Goal: Complete application form: Complete application form

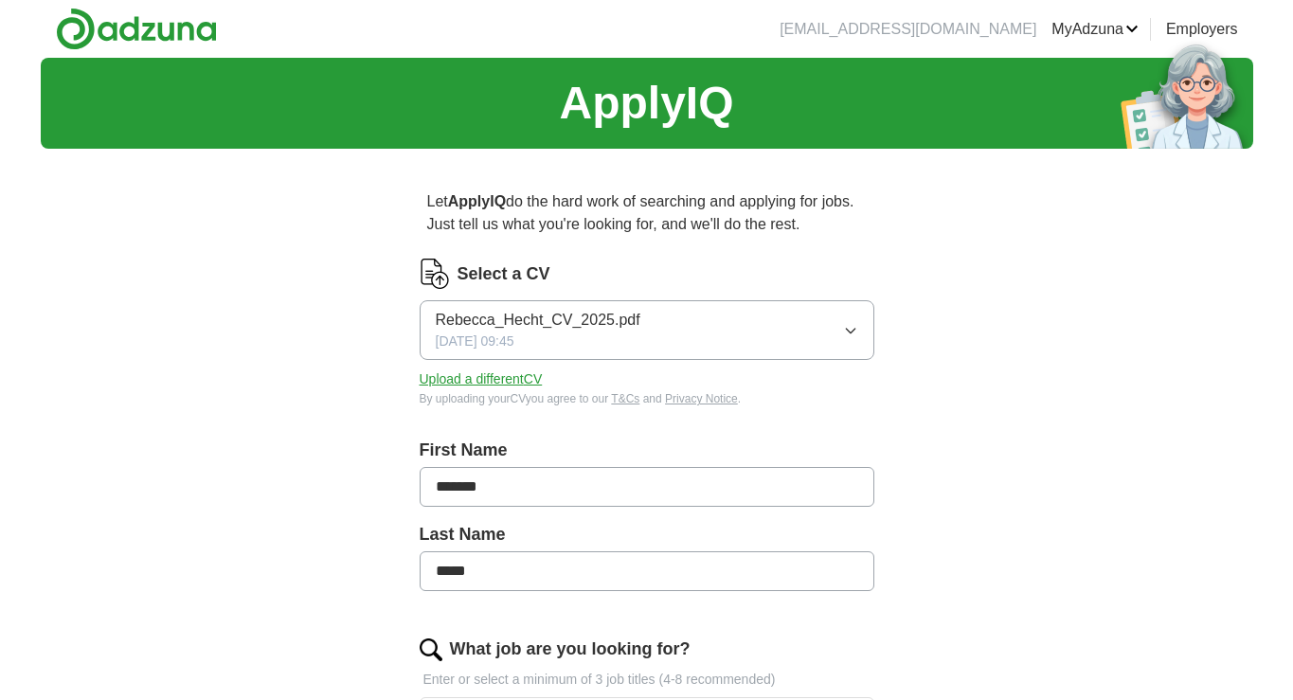
click at [848, 336] on icon "button" at bounding box center [850, 330] width 15 height 15
click at [605, 271] on div "Select a CV" at bounding box center [647, 274] width 455 height 30
click at [516, 375] on button "Upload a different CV" at bounding box center [481, 380] width 123 height 20
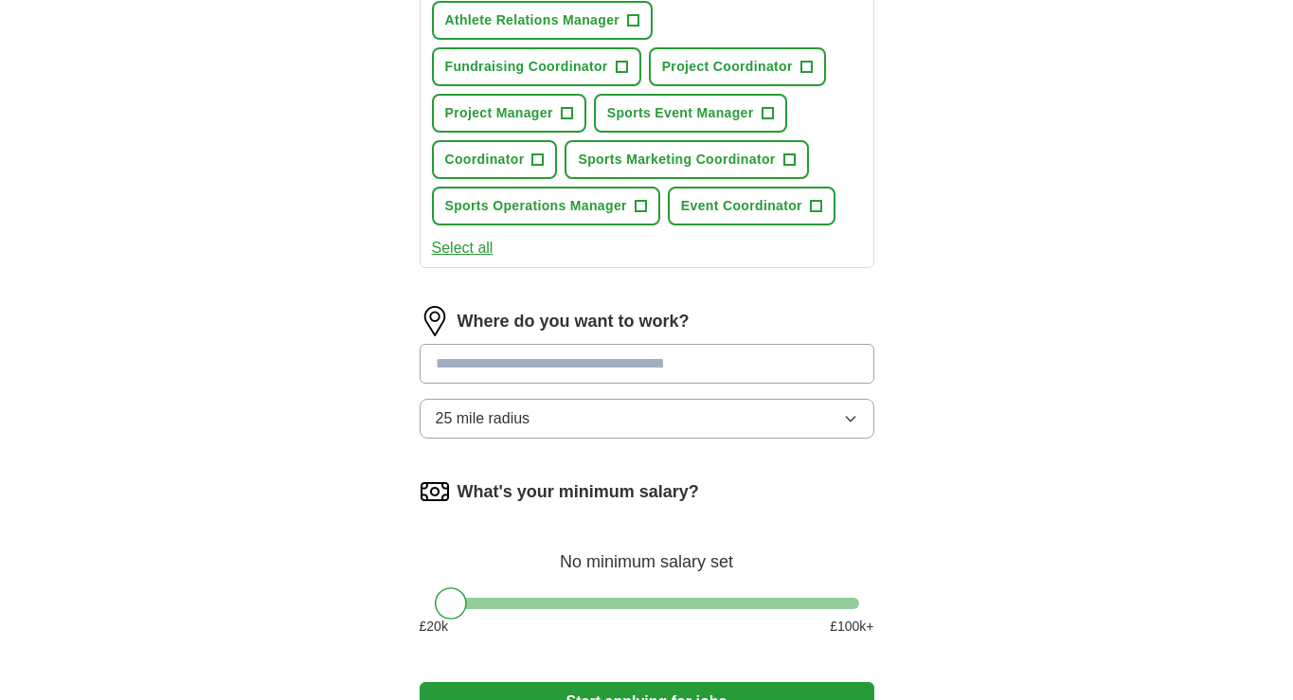
scroll to position [757, 0]
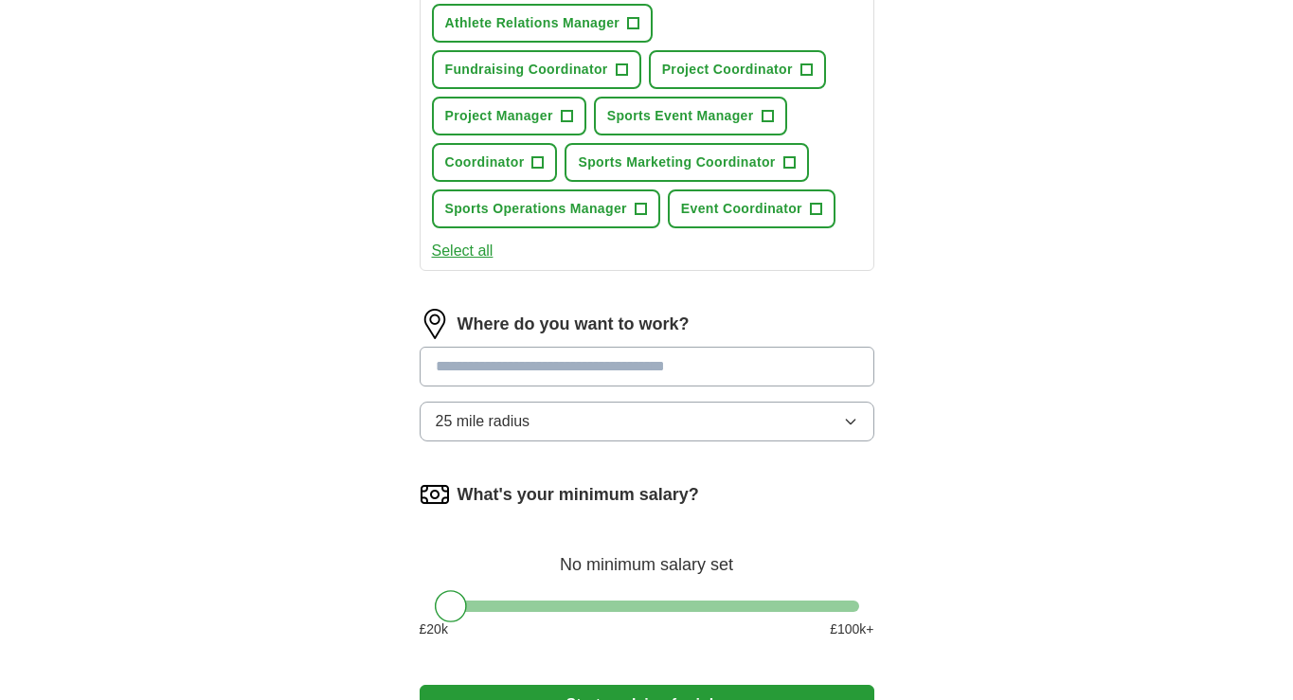
click at [777, 363] on input "text" at bounding box center [647, 367] width 455 height 40
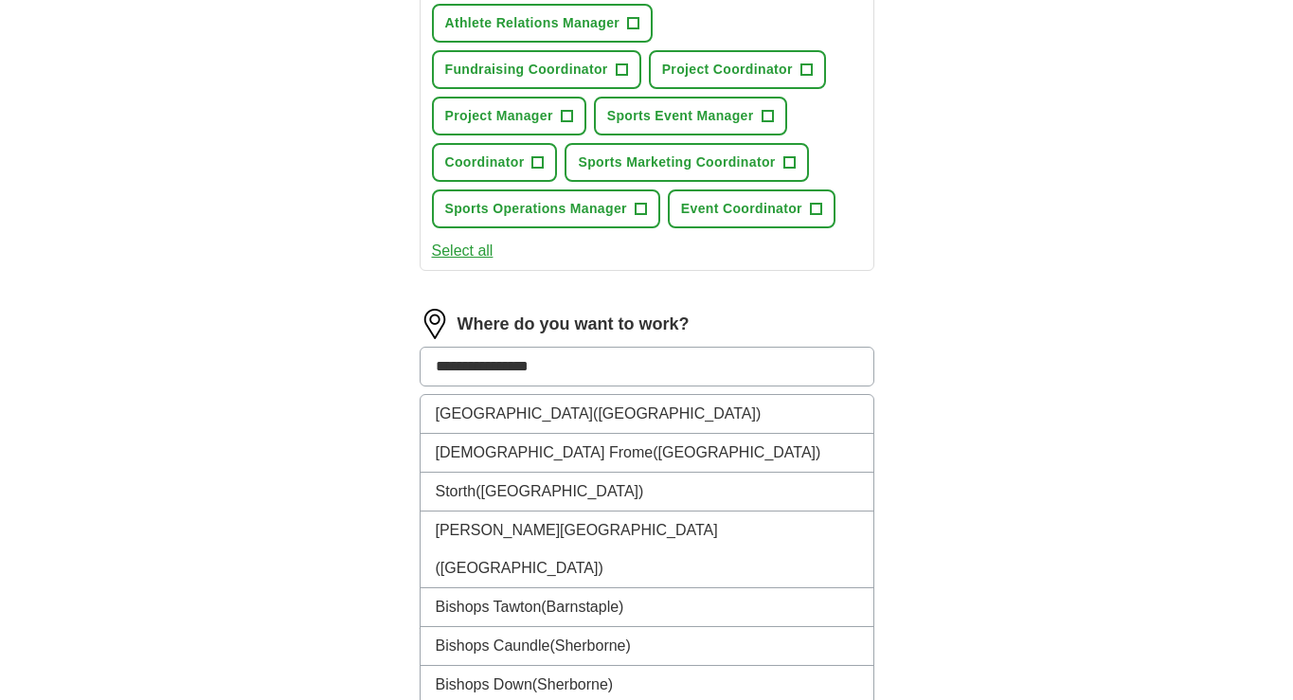
type input "**********"
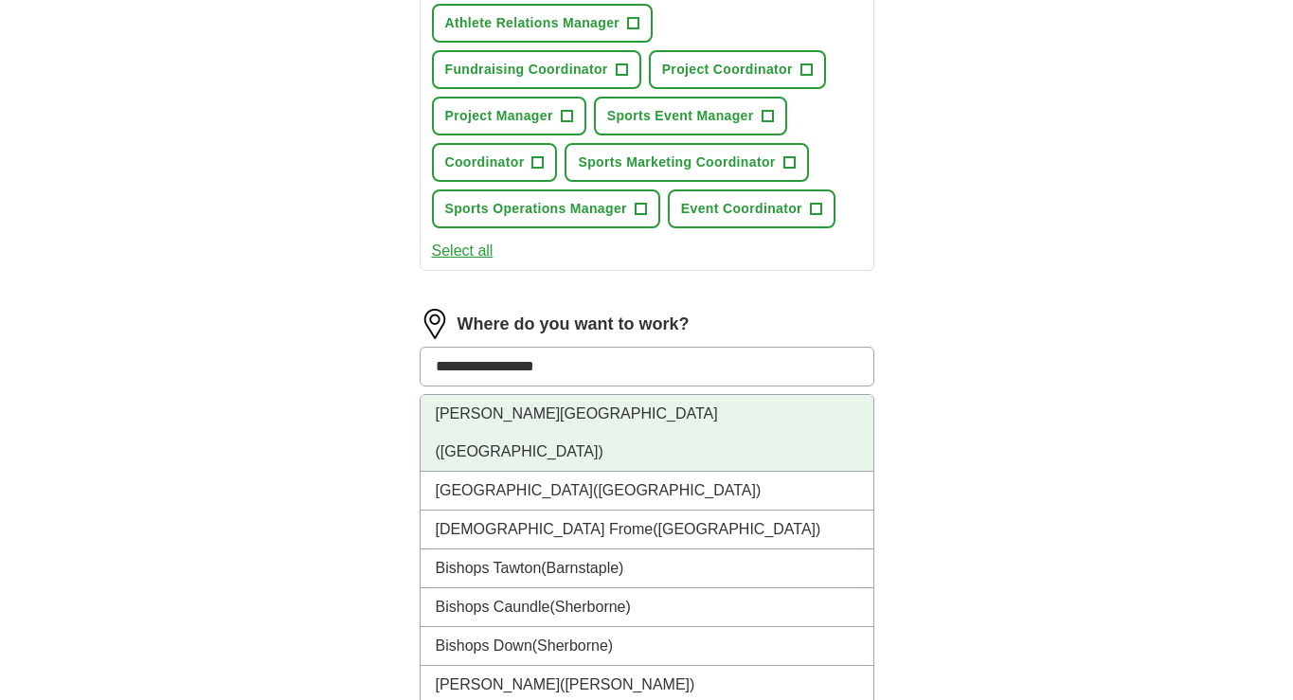
click at [717, 406] on li "[PERSON_NAME][GEOGRAPHIC_DATA] ([GEOGRAPHIC_DATA])" at bounding box center [647, 433] width 453 height 77
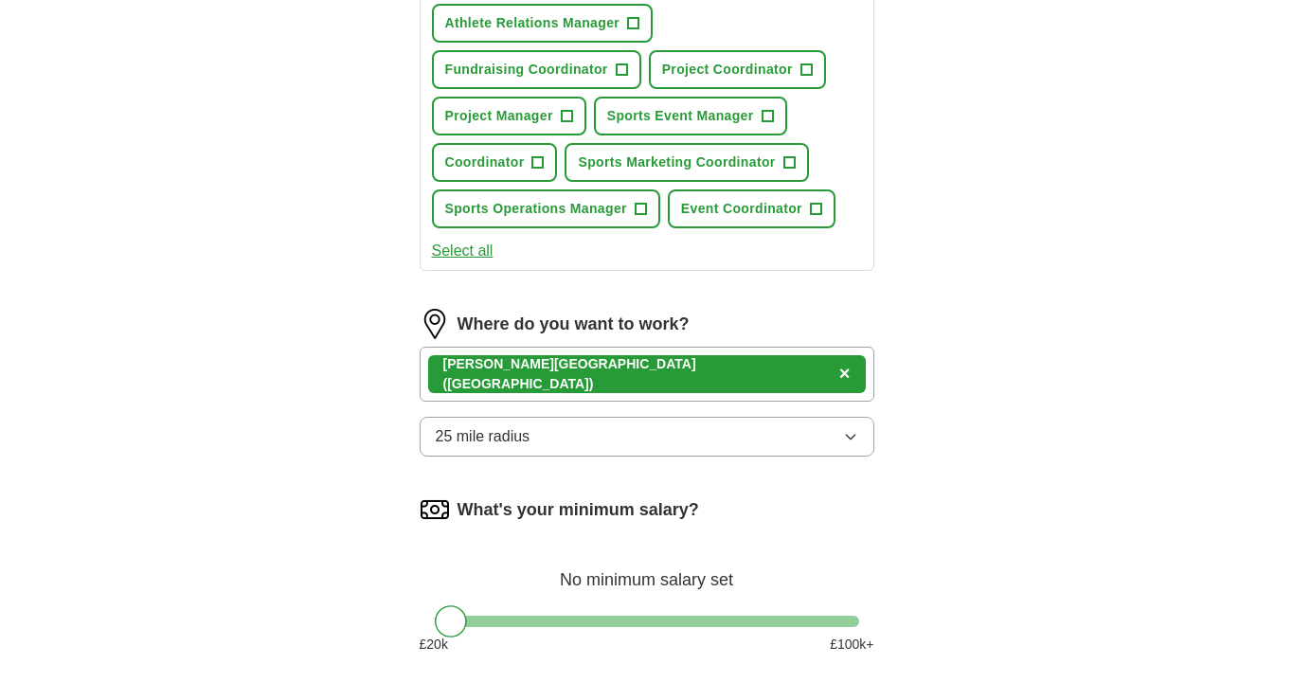
scroll to position [894, 0]
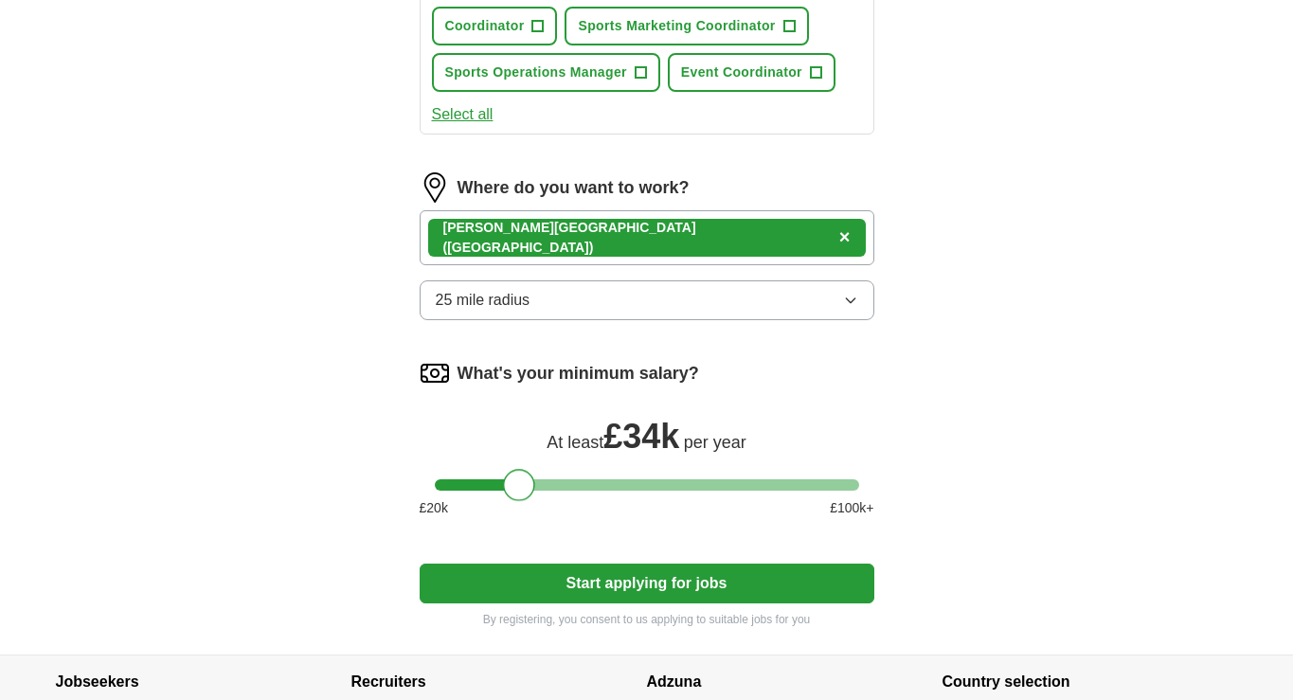
drag, startPoint x: 455, startPoint y: 488, endPoint x: 522, endPoint y: 484, distance: 67.4
click at [524, 484] on div at bounding box center [519, 485] width 32 height 32
click at [650, 588] on button "Start applying for jobs" at bounding box center [647, 584] width 455 height 40
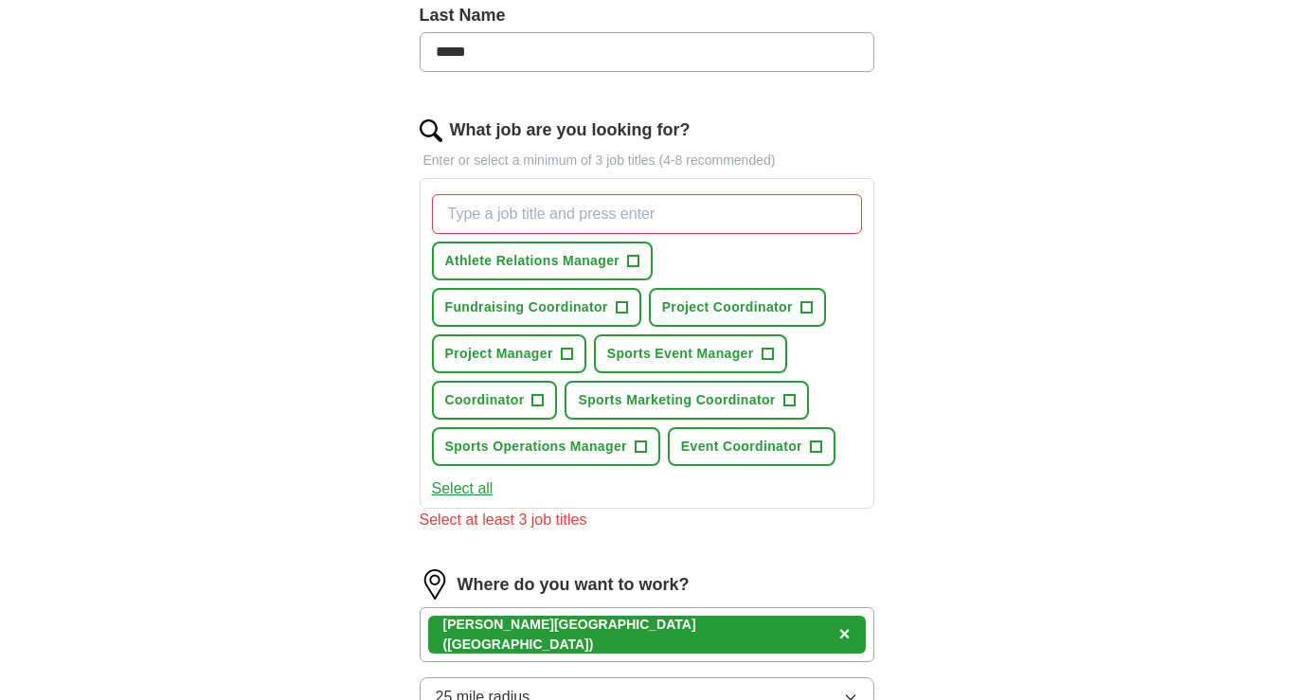
scroll to position [520, 0]
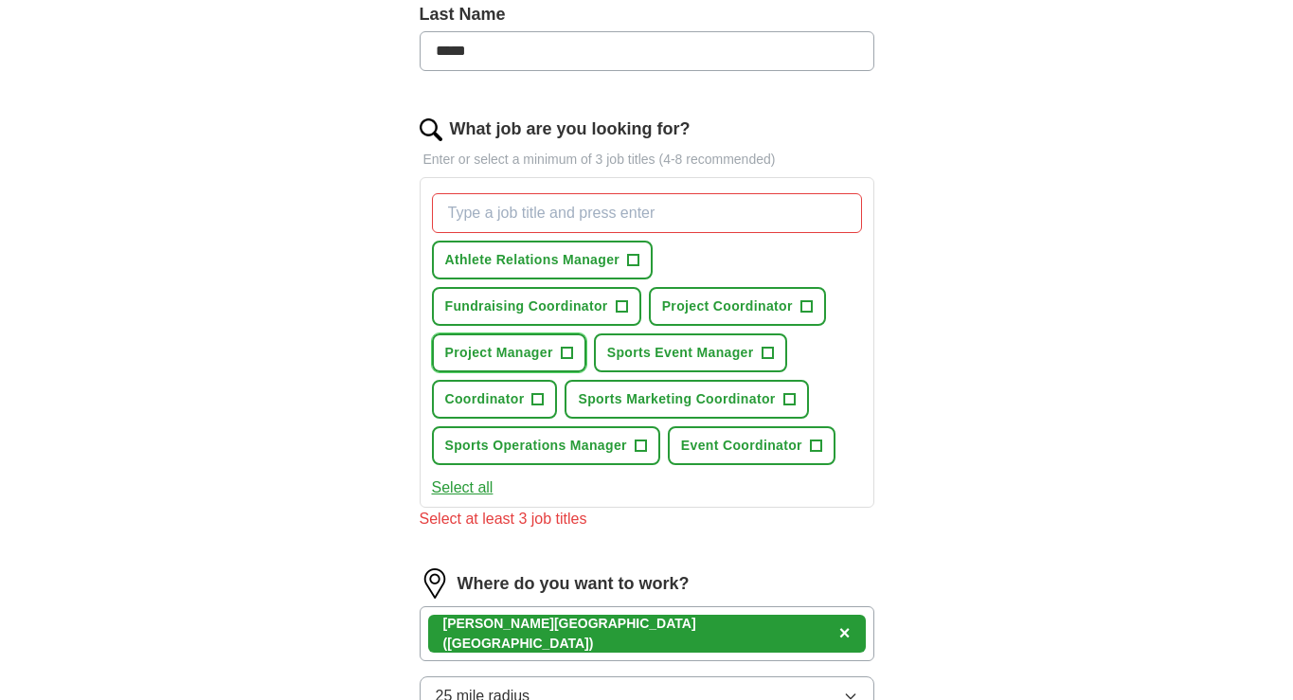
click at [575, 352] on button "Project Manager +" at bounding box center [509, 353] width 154 height 39
click at [768, 355] on span "+" at bounding box center [767, 353] width 11 height 15
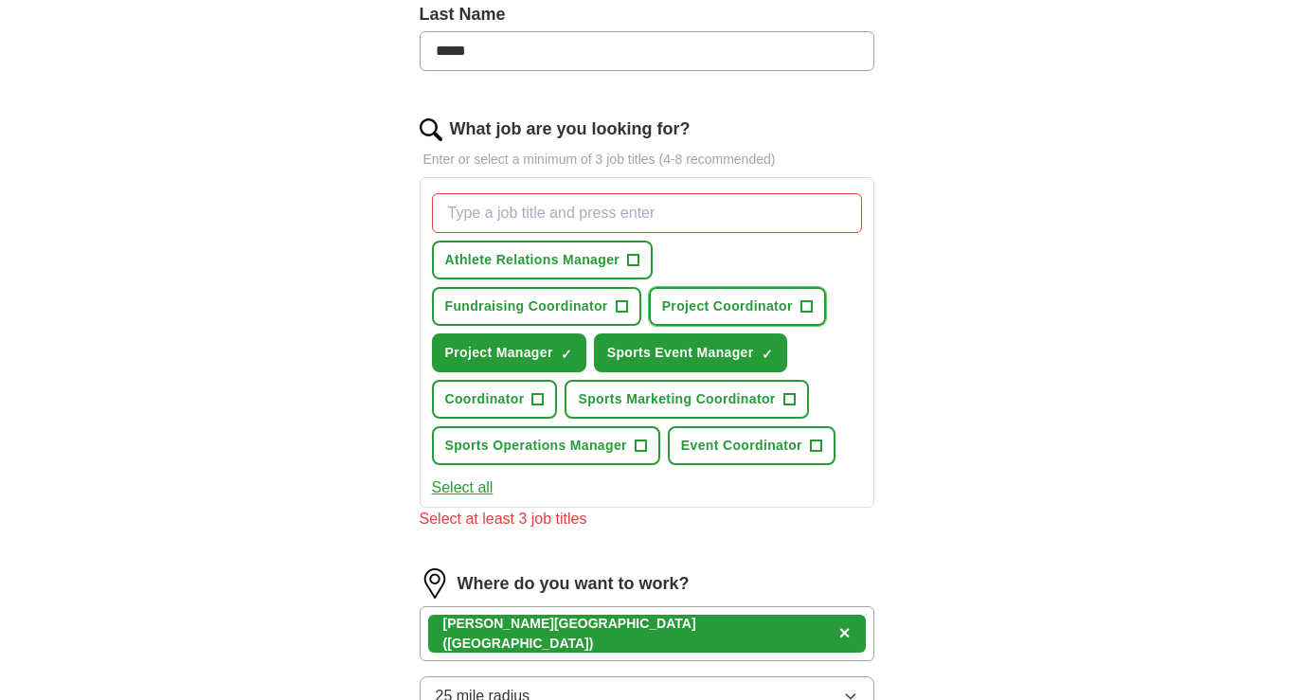
click at [801, 315] on span "+" at bounding box center [806, 306] width 11 height 15
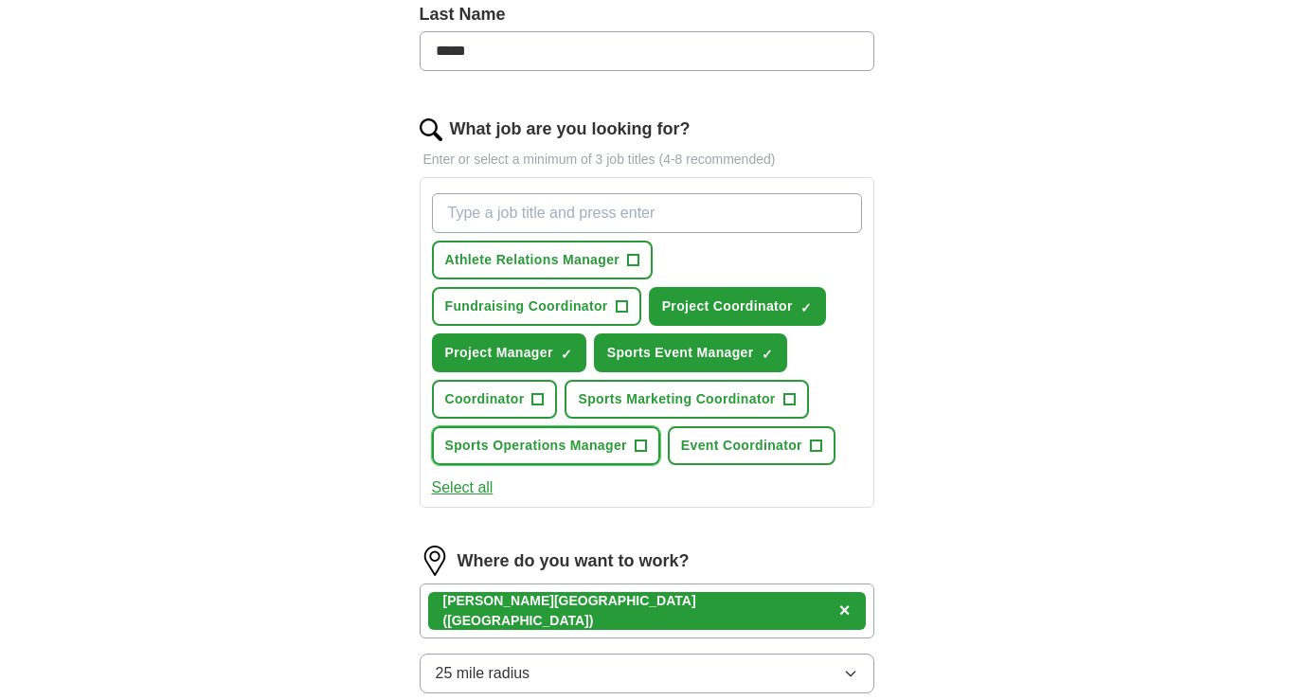
click at [648, 449] on button "Sports Operations Manager +" at bounding box center [546, 445] width 228 height 39
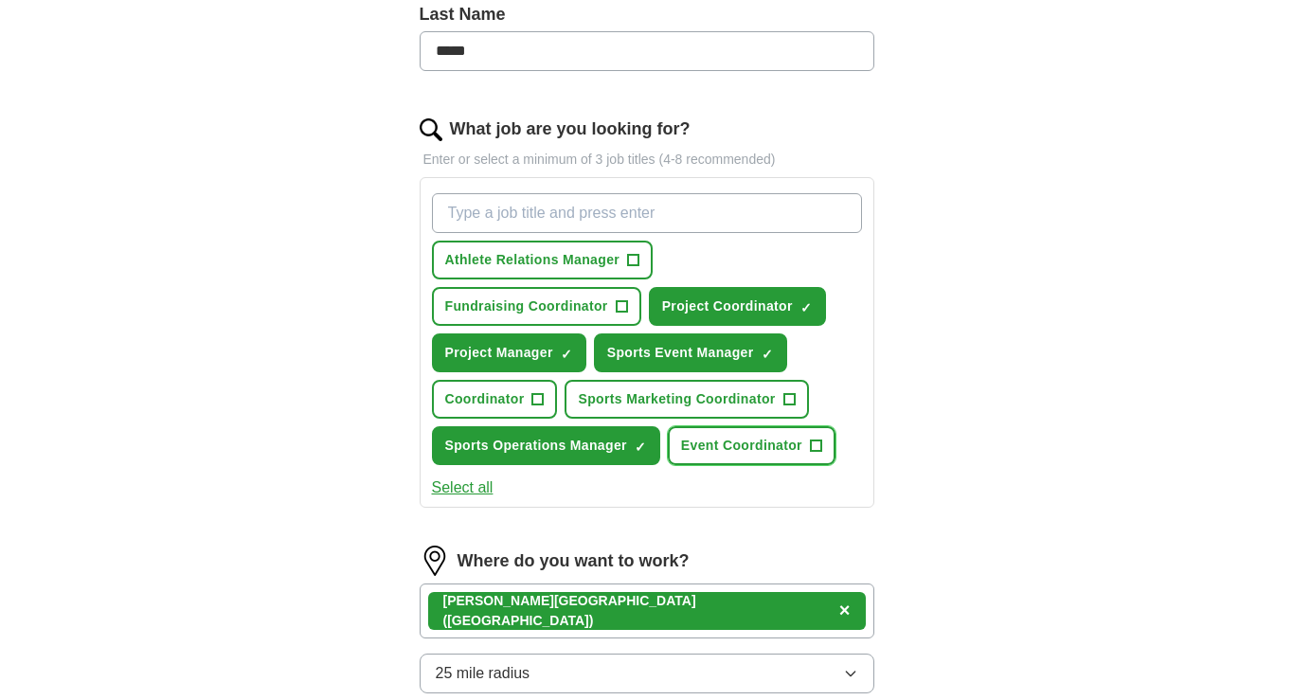
click at [816, 456] on button "Event Coordinator +" at bounding box center [752, 445] width 168 height 39
click at [640, 264] on span "+" at bounding box center [633, 260] width 11 height 15
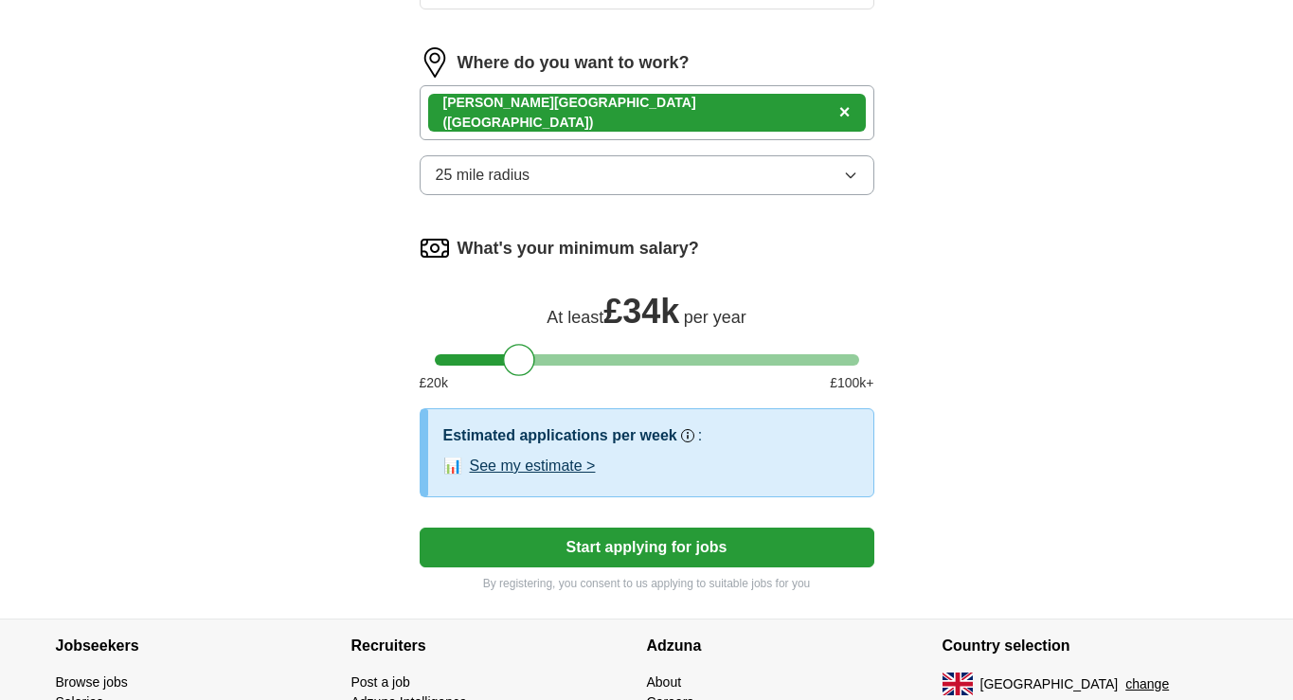
scroll to position [1149, 0]
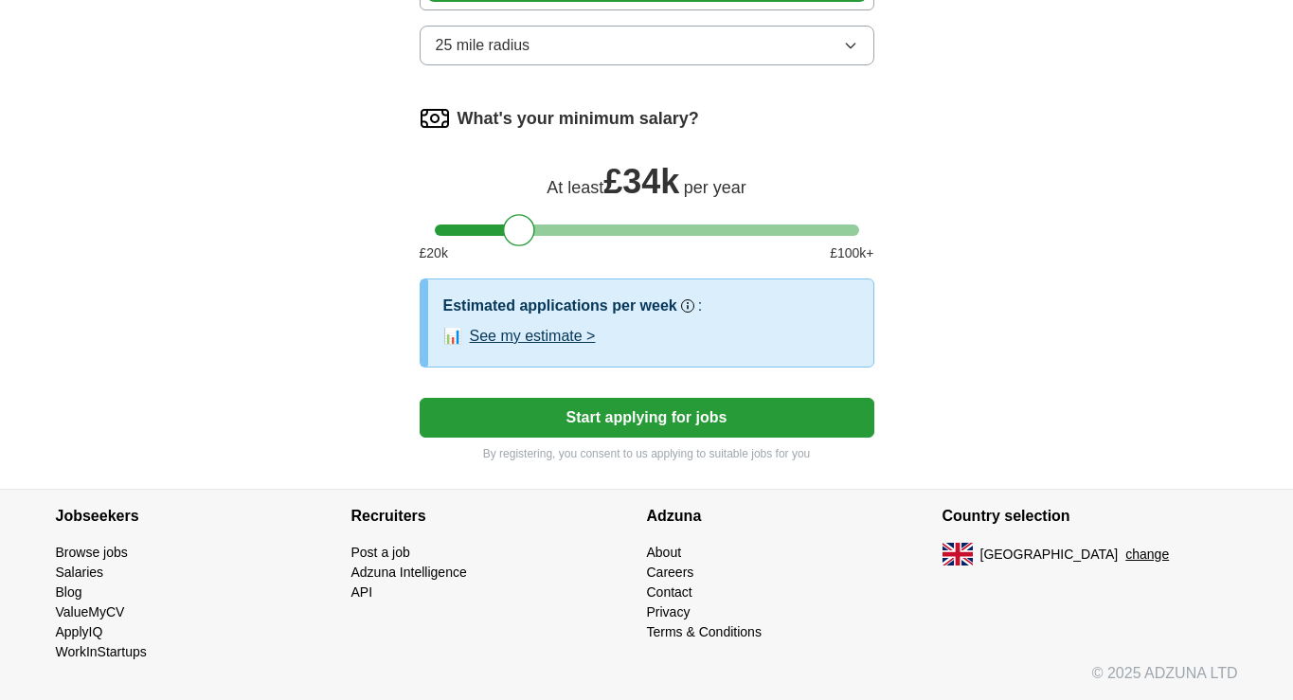
click at [747, 425] on button "Start applying for jobs" at bounding box center [647, 418] width 455 height 40
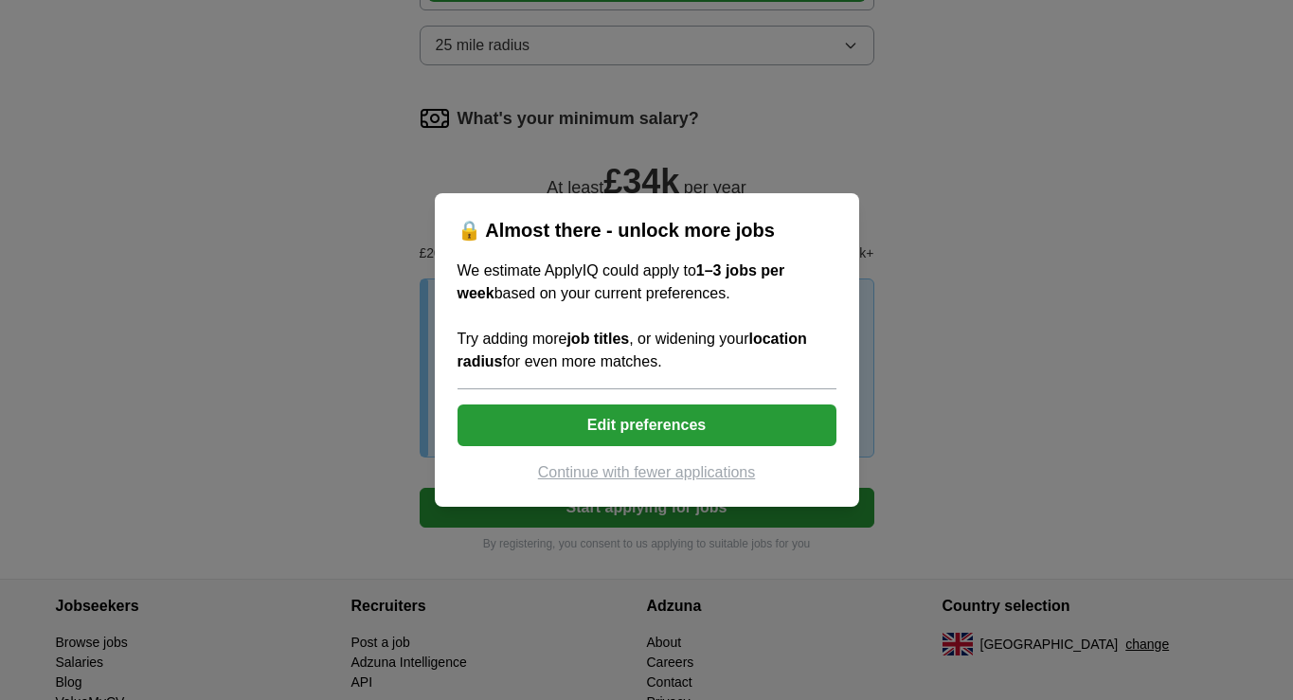
click at [700, 476] on button "Continue with fewer applications" at bounding box center [647, 472] width 379 height 23
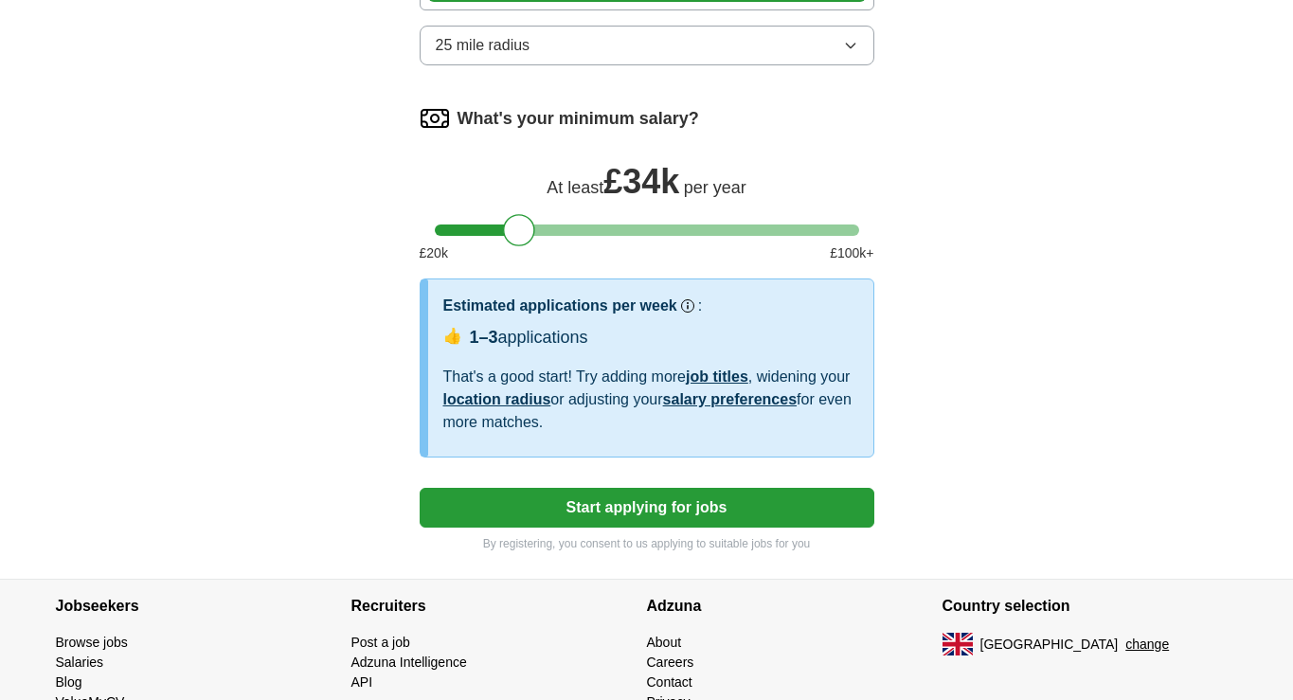
select select "**"
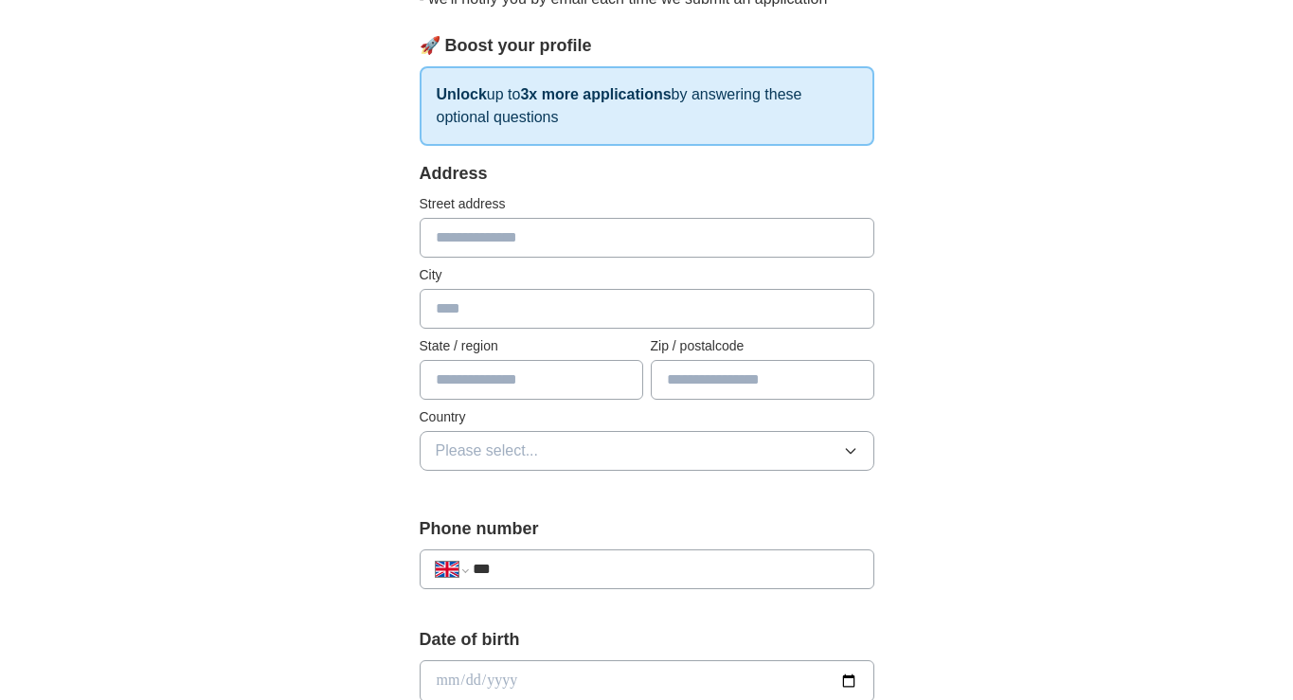
scroll to position [226, 0]
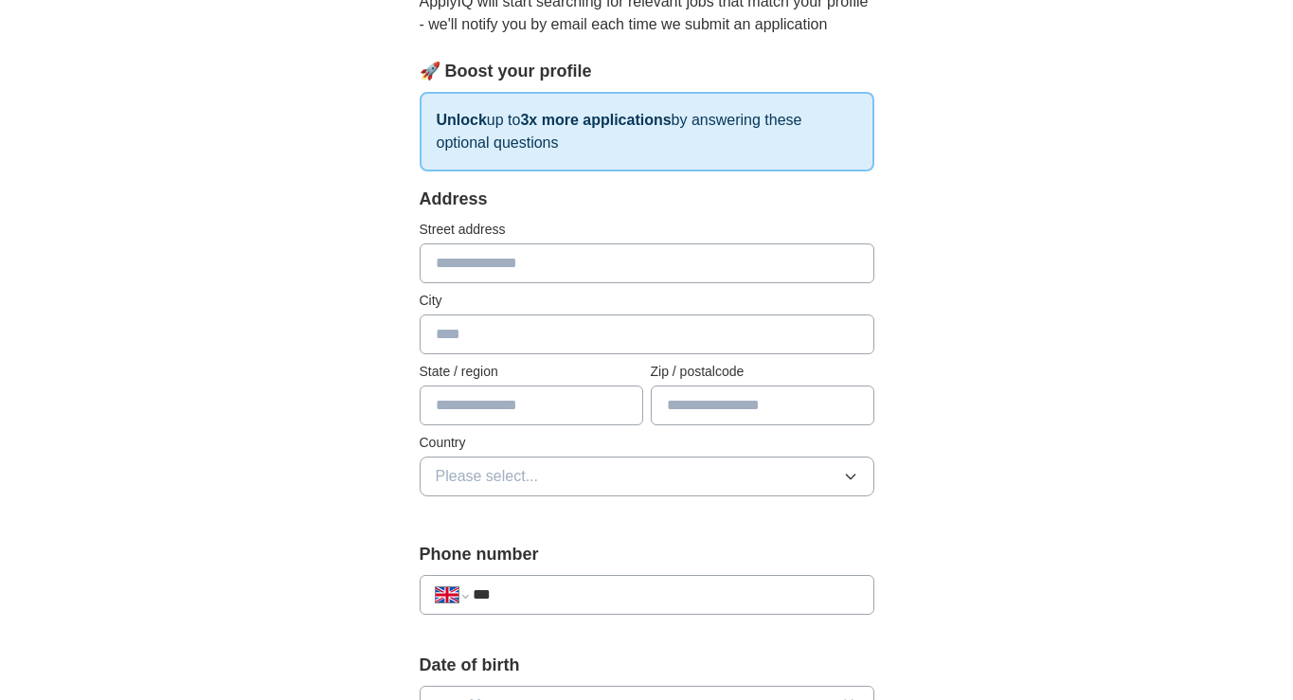
click at [655, 275] on input "text" at bounding box center [647, 264] width 455 height 40
type input "**********"
click at [630, 336] on input "text" at bounding box center [647, 335] width 455 height 40
type input "******"
click at [798, 420] on input "text" at bounding box center [763, 406] width 224 height 40
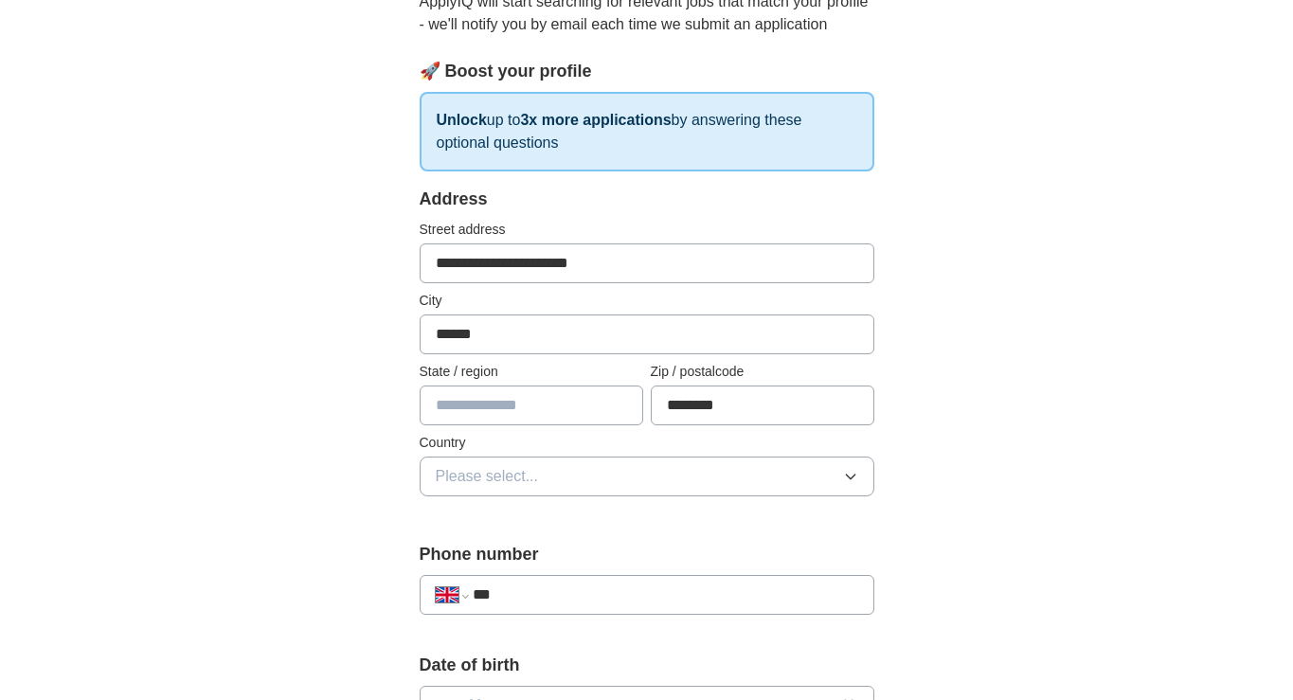
type input "********"
click at [620, 485] on button "Please select..." at bounding box center [647, 477] width 455 height 40
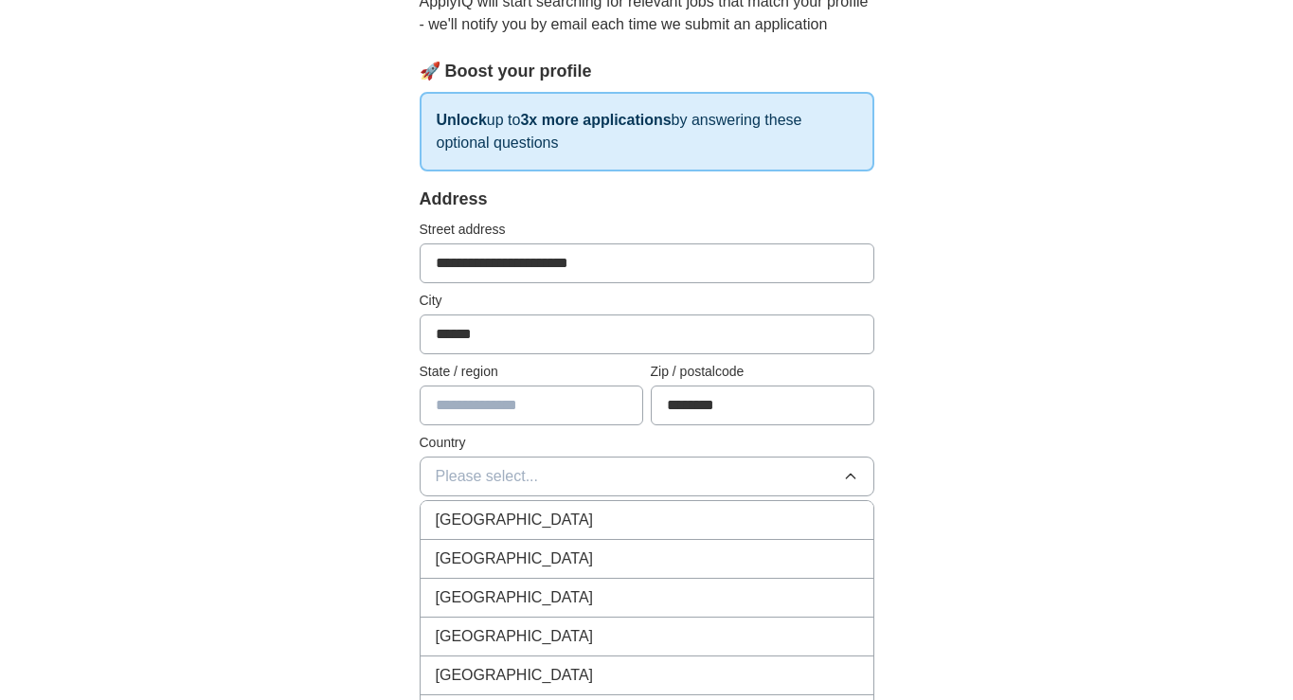
click at [621, 516] on div "[GEOGRAPHIC_DATA]" at bounding box center [647, 520] width 423 height 23
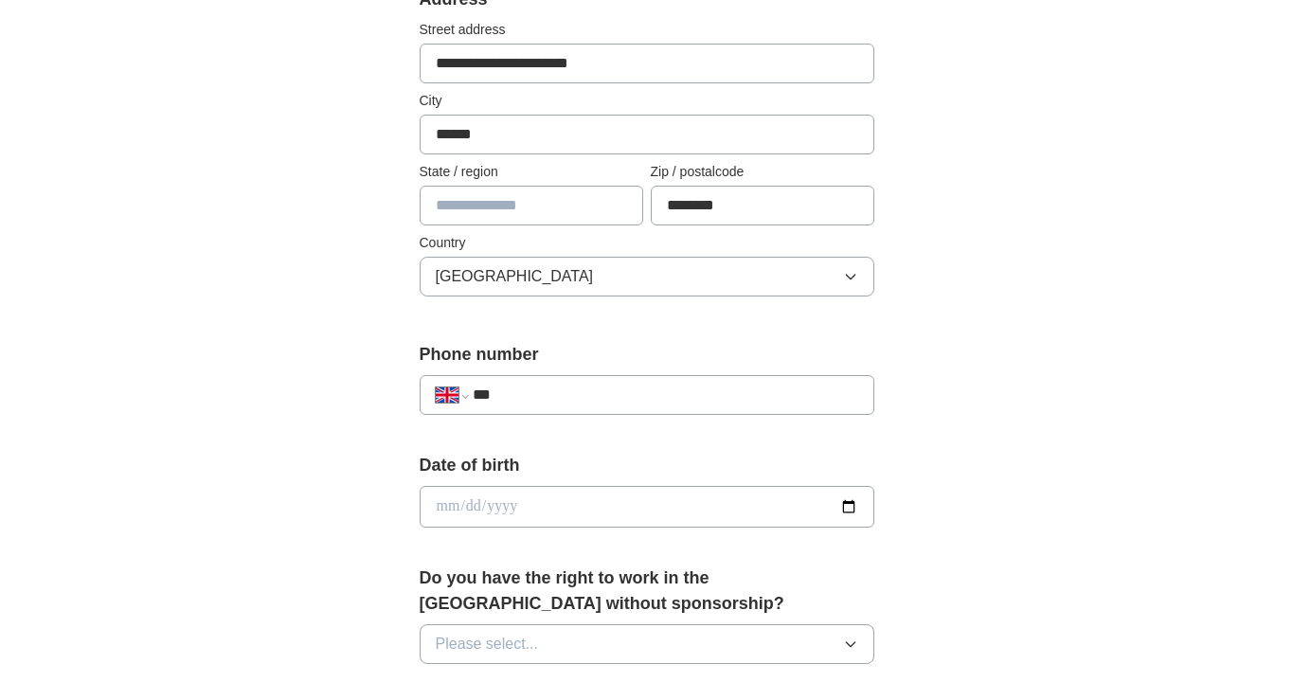
scroll to position [428, 0]
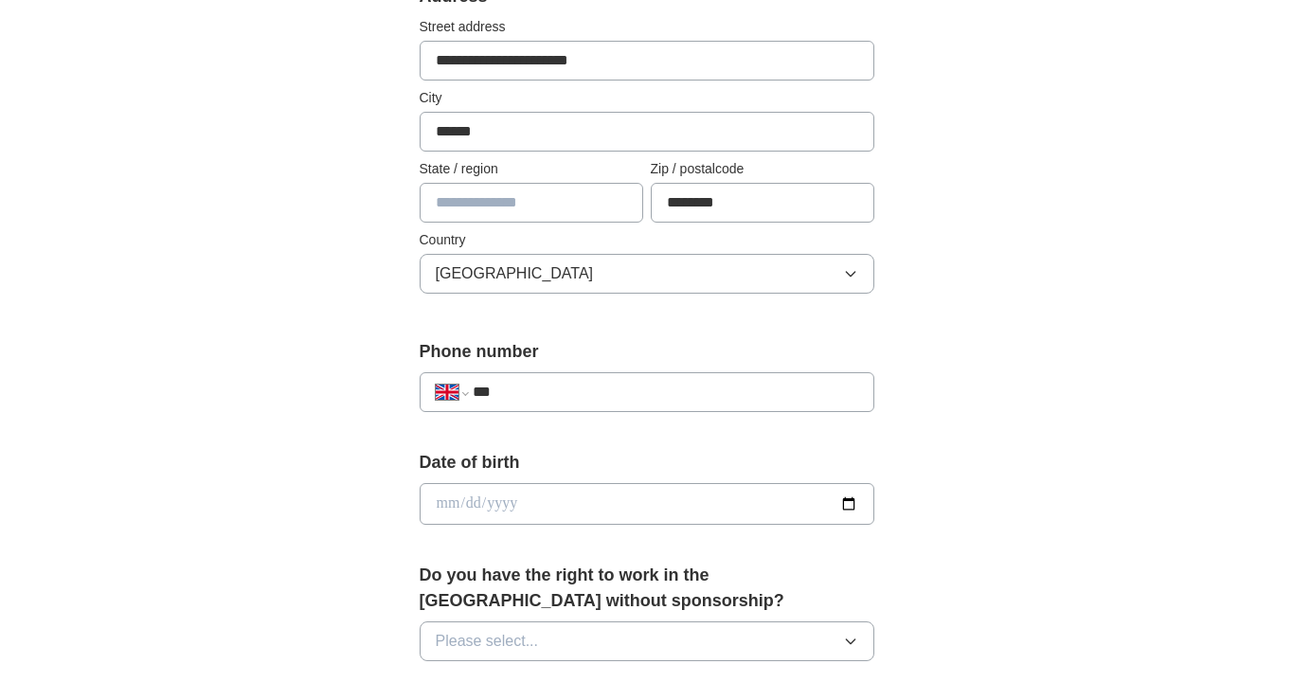
click at [757, 400] on input "***" at bounding box center [665, 392] width 385 height 23
type input "**********"
click at [735, 511] on input "date" at bounding box center [647, 504] width 455 height 42
type input "**********"
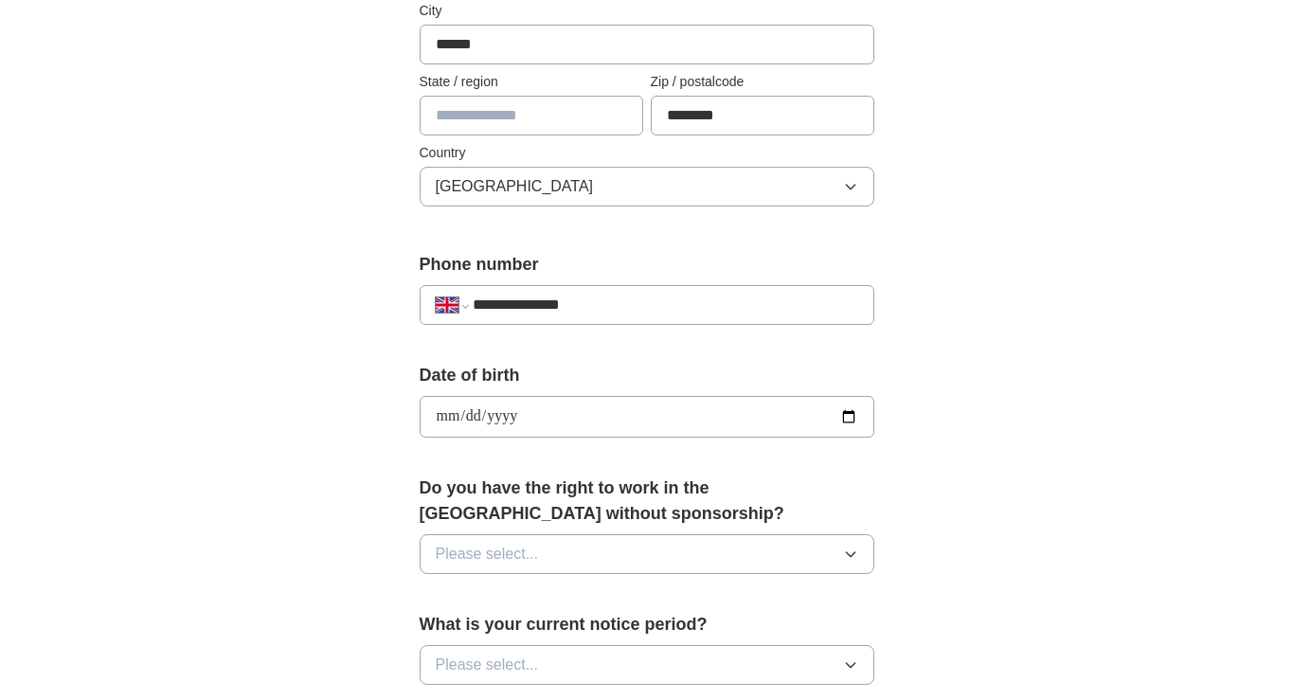
scroll to position [529, 0]
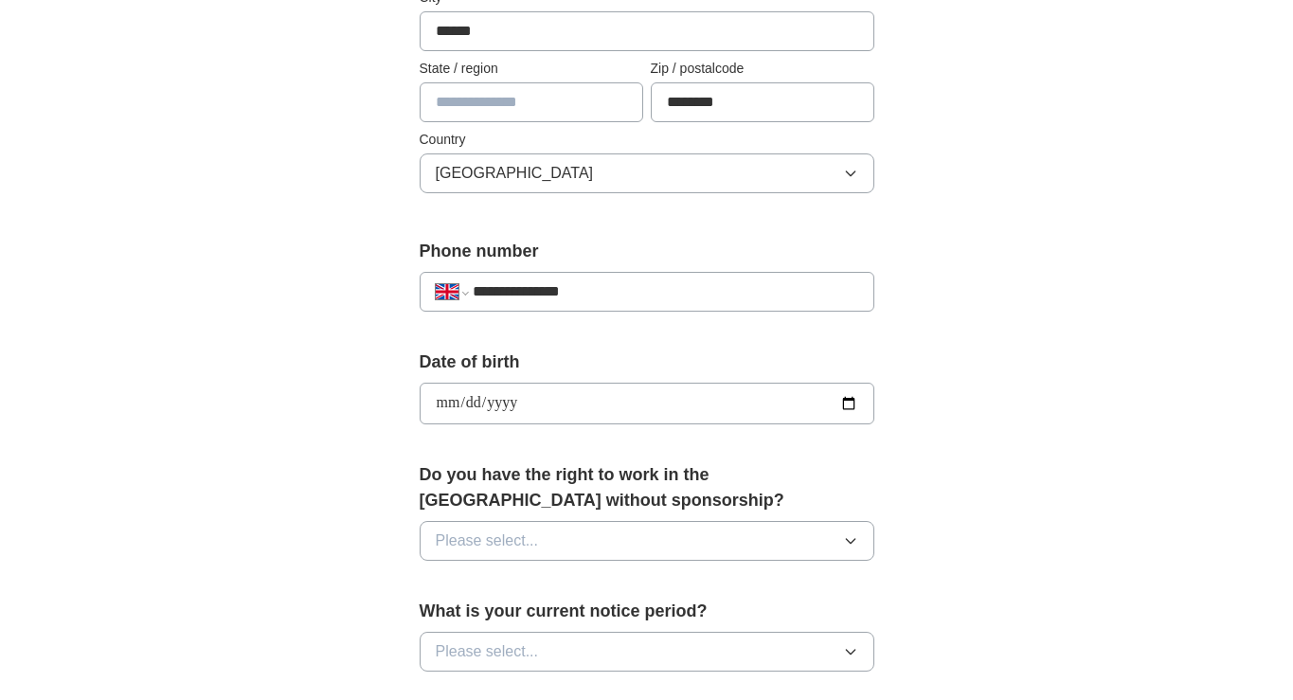
click at [733, 532] on button "Please select..." at bounding box center [647, 541] width 455 height 40
click at [729, 588] on div "Yes" at bounding box center [647, 584] width 423 height 23
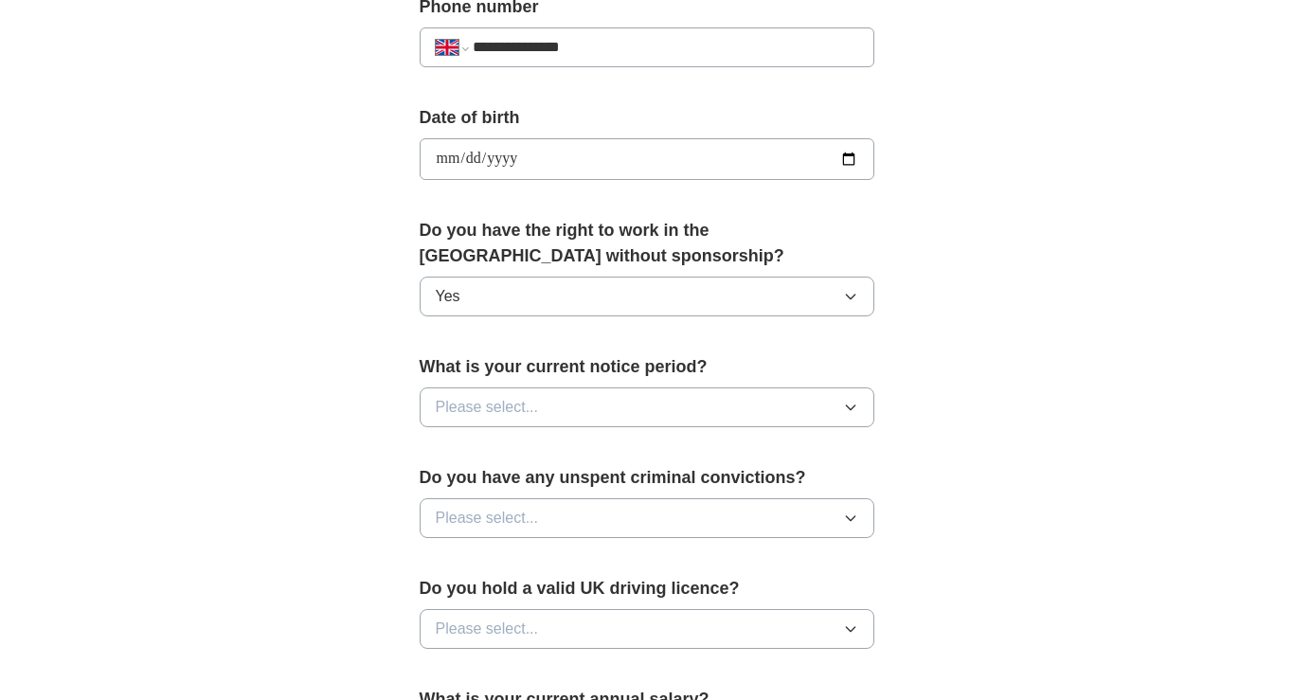
scroll to position [775, 0]
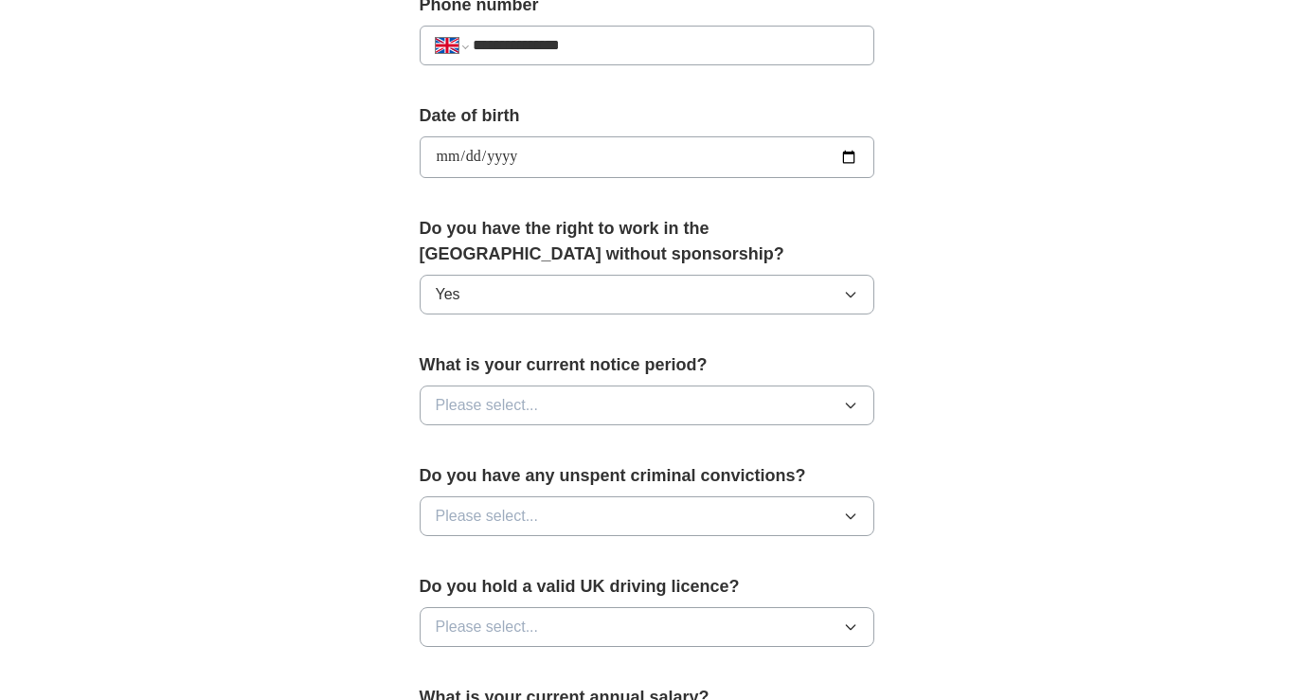
click at [785, 410] on button "Please select..." at bounding box center [647, 406] width 455 height 40
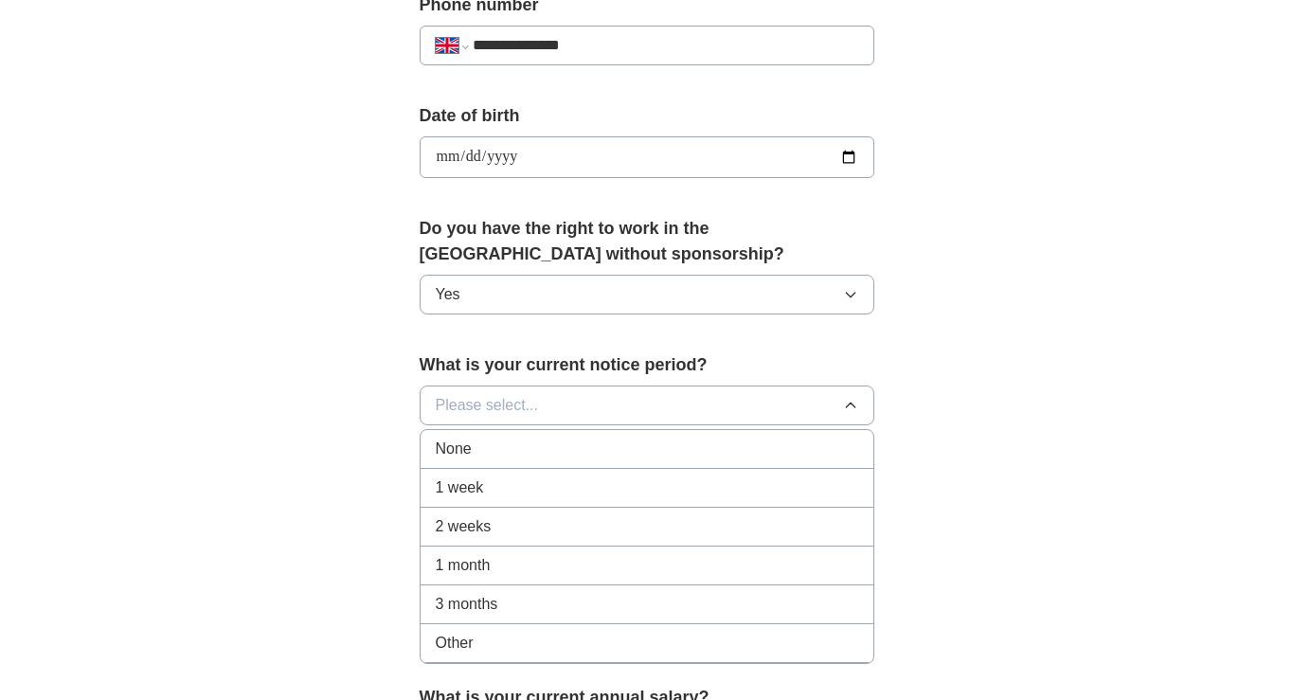
click at [768, 455] on div "None" at bounding box center [647, 449] width 423 height 23
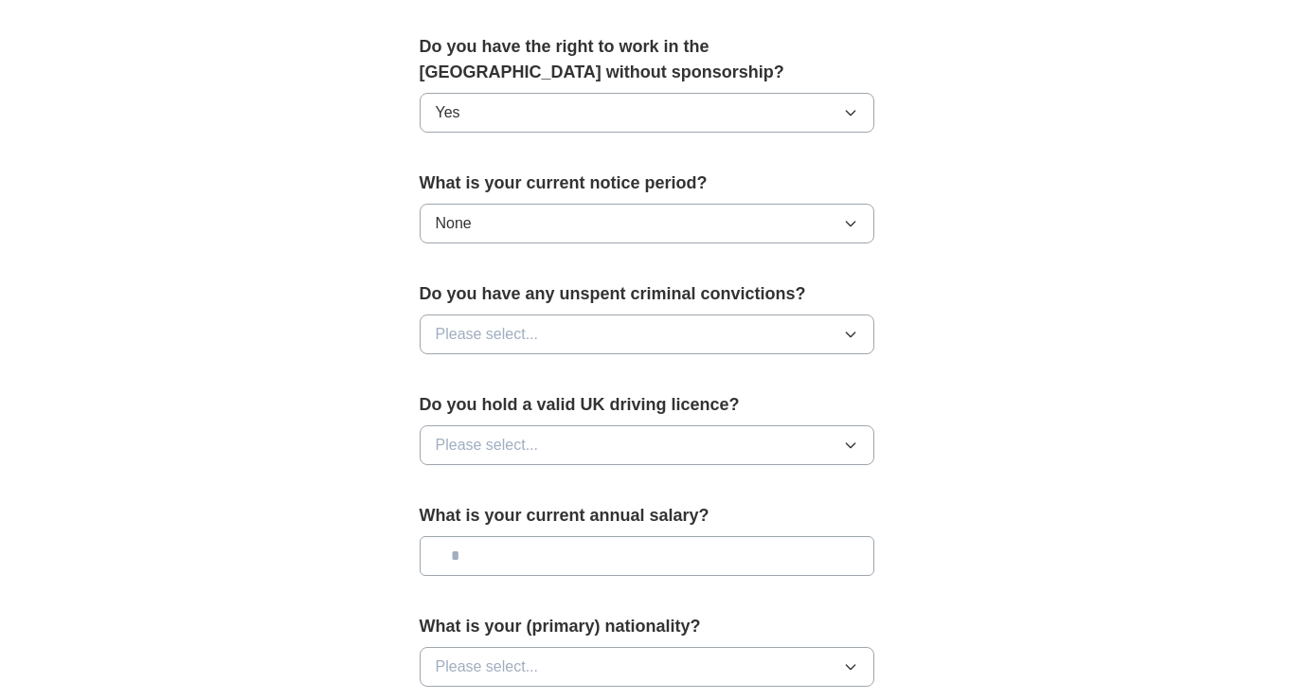
scroll to position [960, 0]
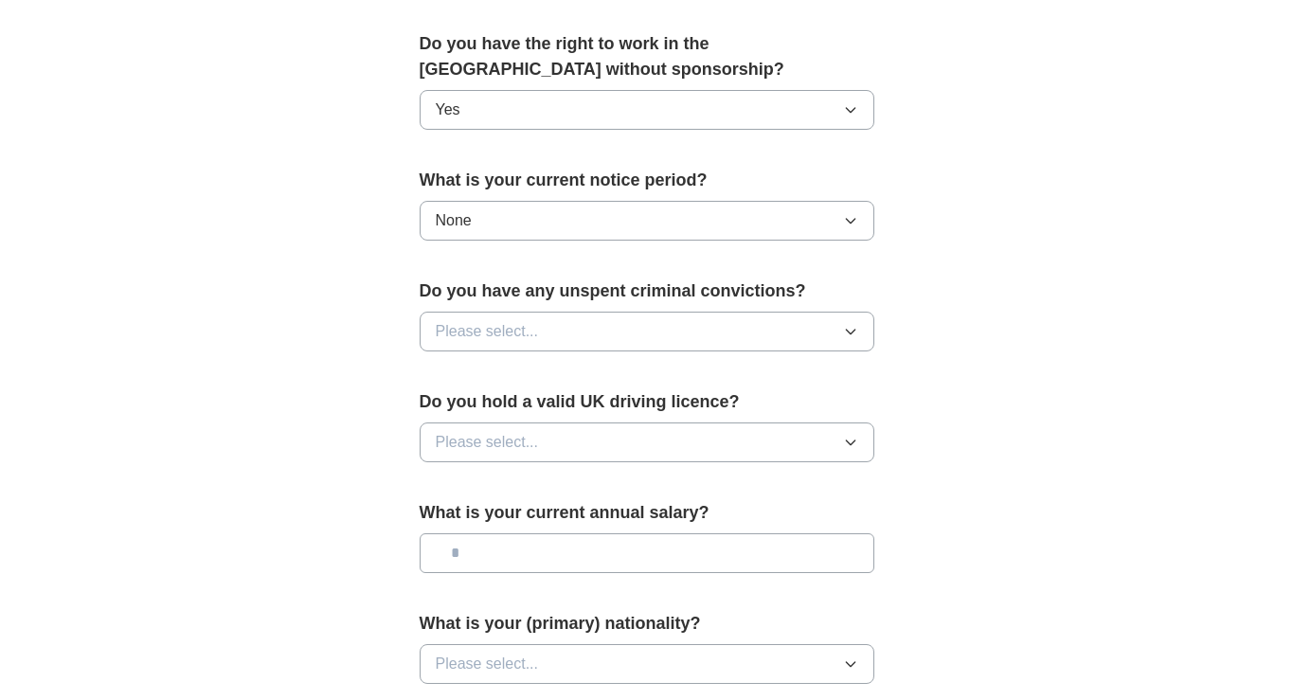
click at [803, 327] on button "Please select..." at bounding box center [647, 332] width 455 height 40
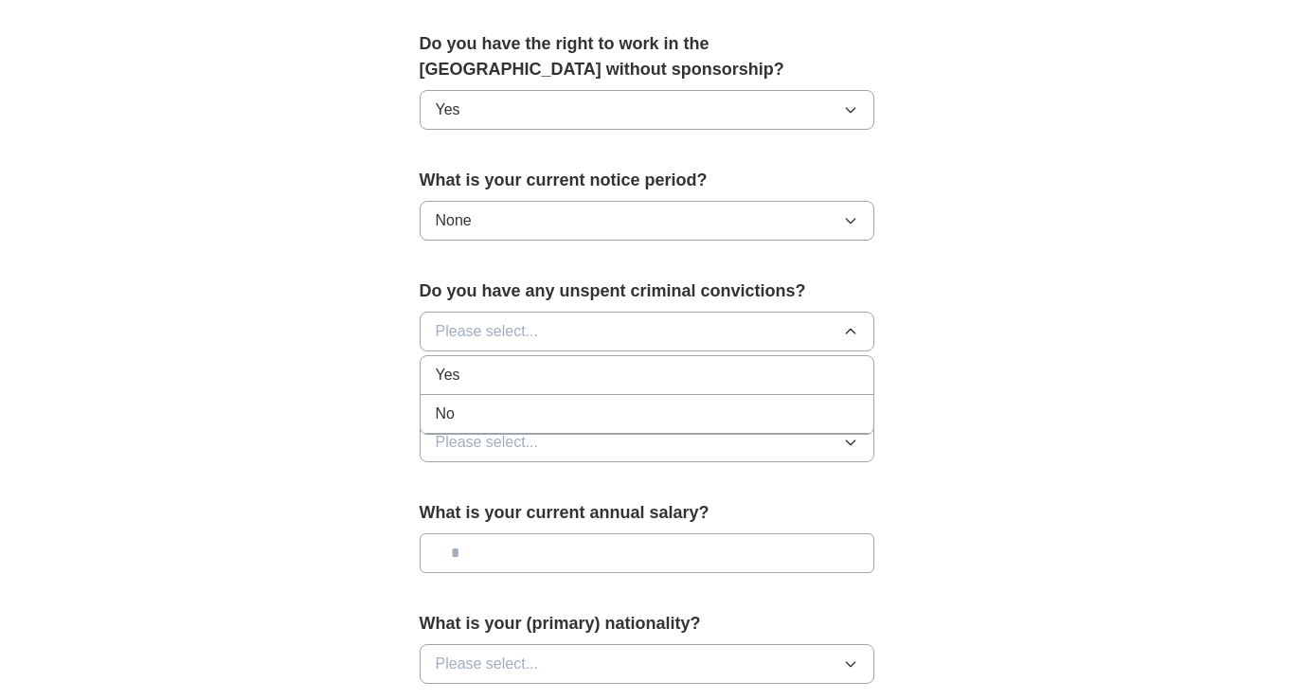
click at [787, 423] on div "No" at bounding box center [647, 414] width 423 height 23
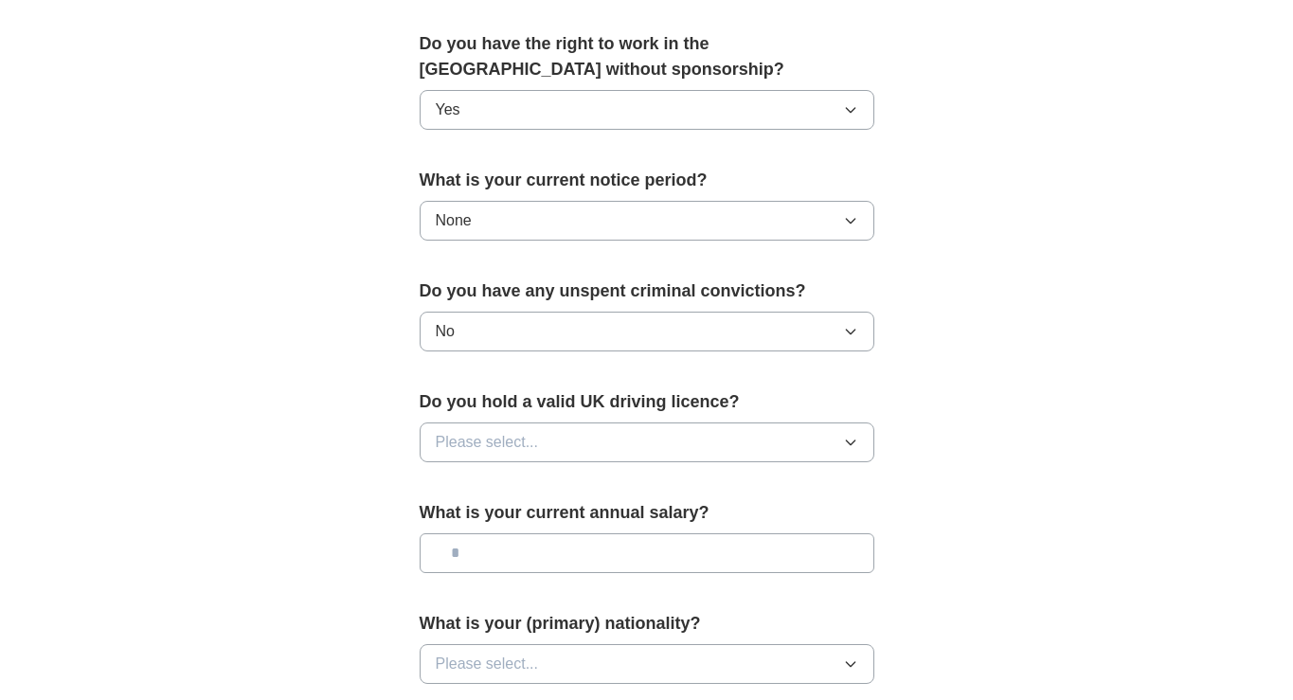
click at [756, 433] on button "Please select..." at bounding box center [647, 443] width 455 height 40
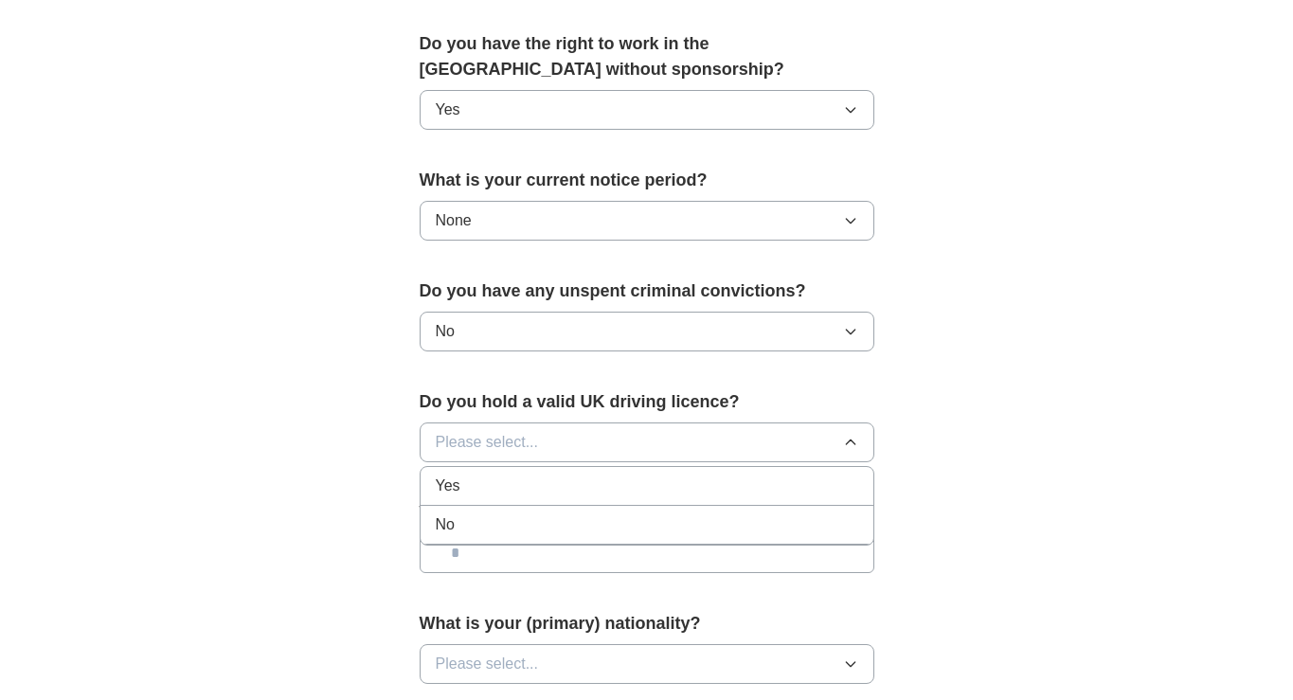
click at [760, 529] on div "No" at bounding box center [647, 525] width 423 height 23
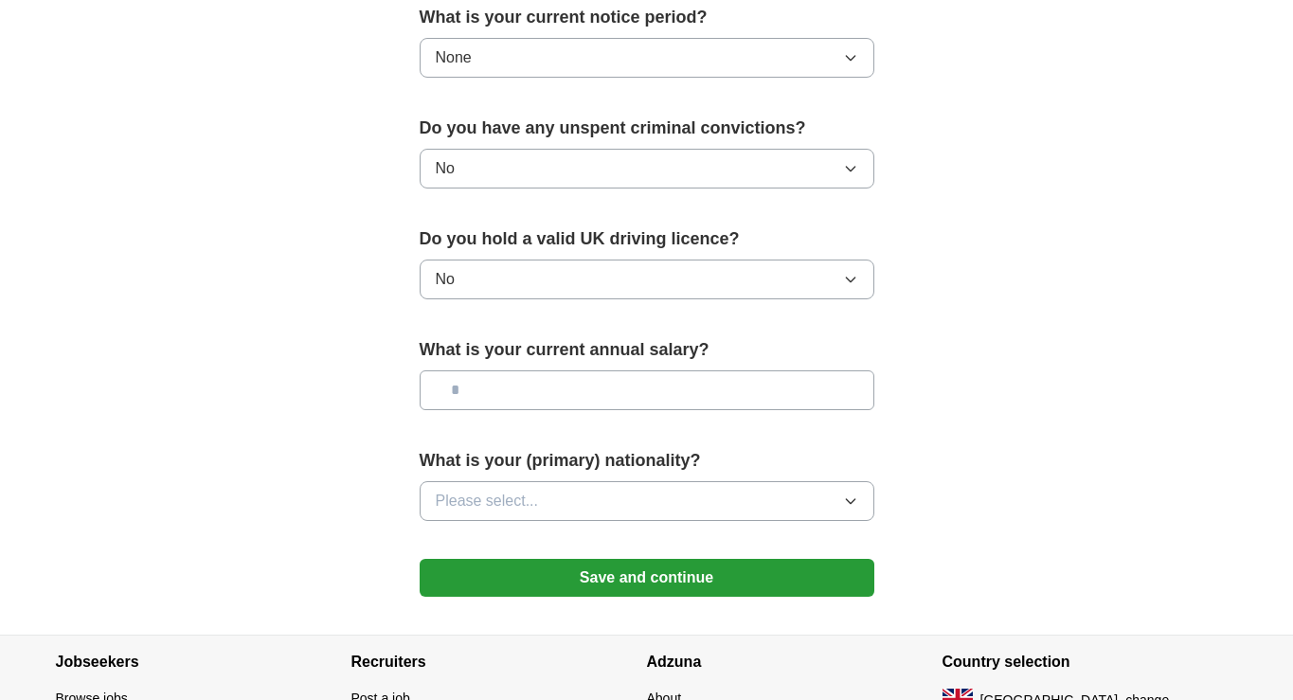
scroll to position [1126, 0]
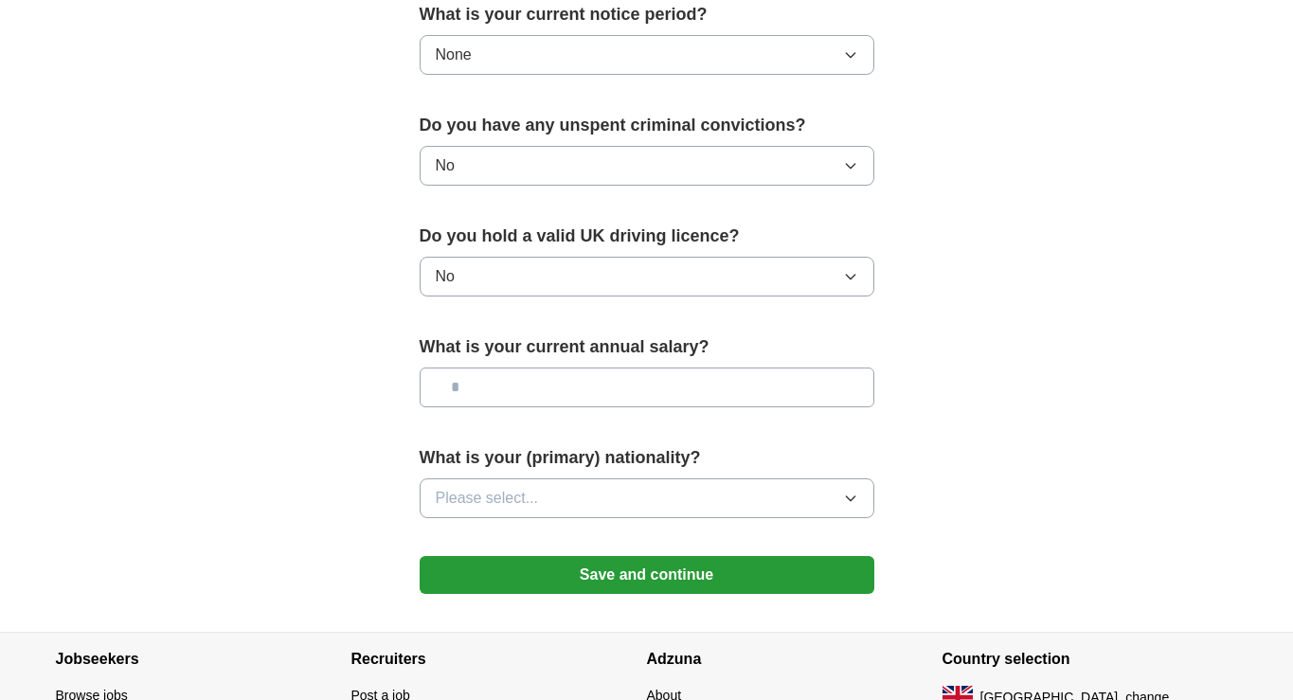
click at [799, 385] on input "text" at bounding box center [647, 388] width 455 height 40
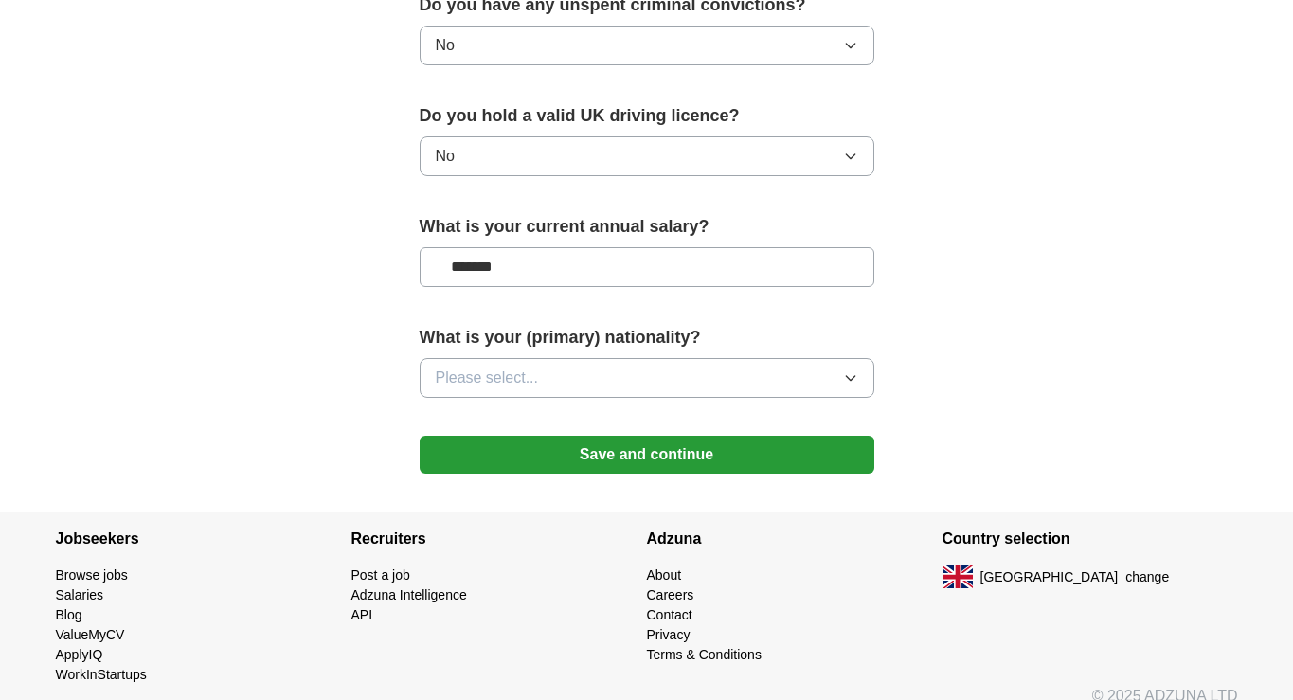
scroll to position [1252, 0]
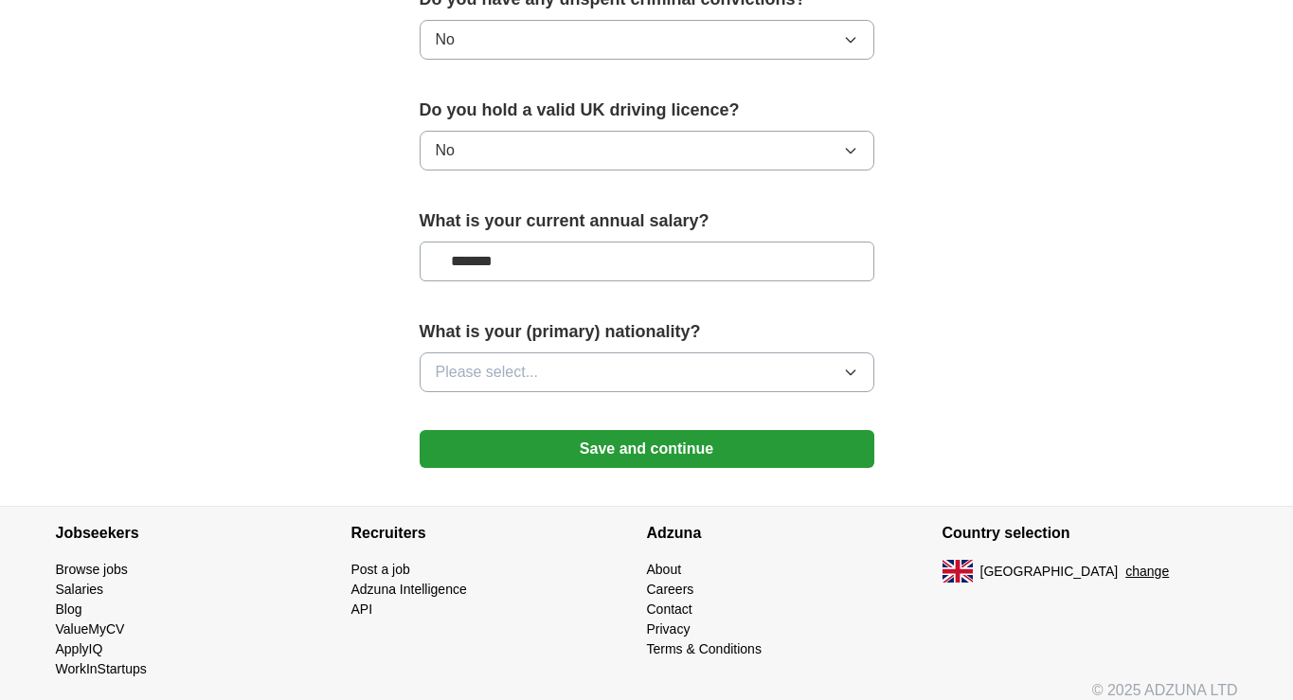
type input "*******"
click at [716, 373] on button "Please select..." at bounding box center [647, 373] width 455 height 40
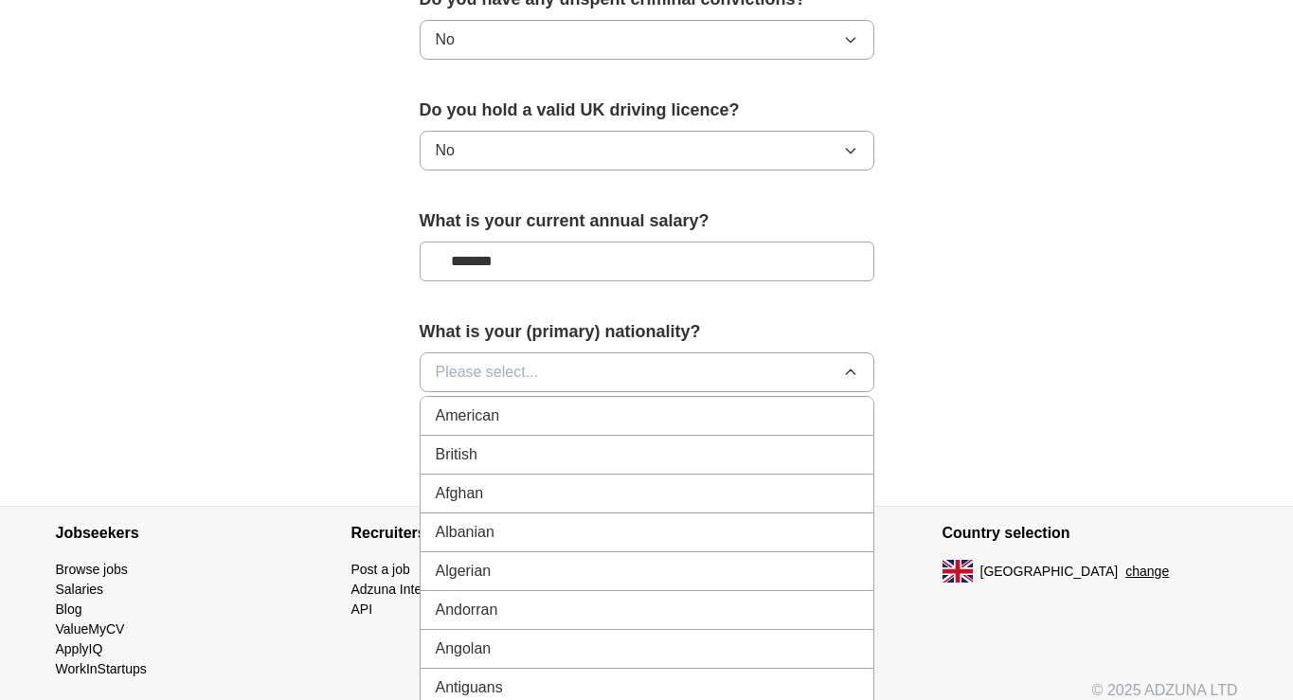
click at [666, 428] on li "American" at bounding box center [647, 416] width 453 height 39
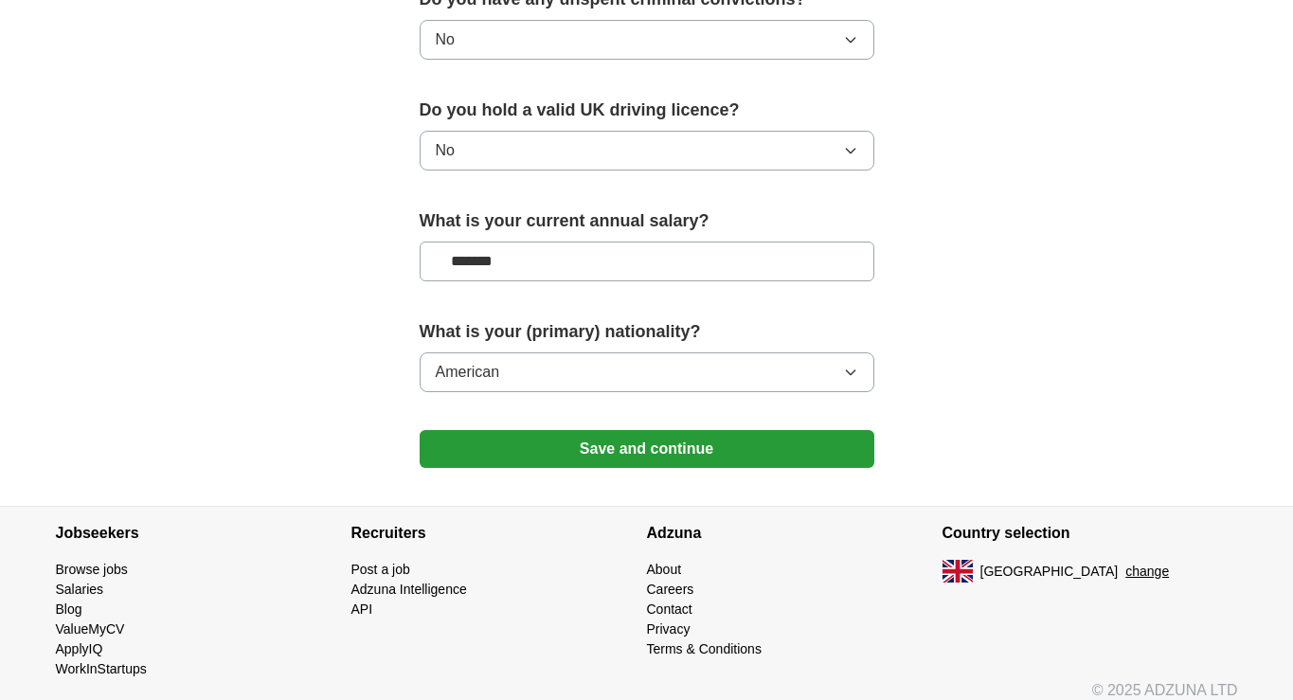
click at [667, 439] on button "Save and continue" at bounding box center [647, 449] width 455 height 38
